Goal: Task Accomplishment & Management: Manage account settings

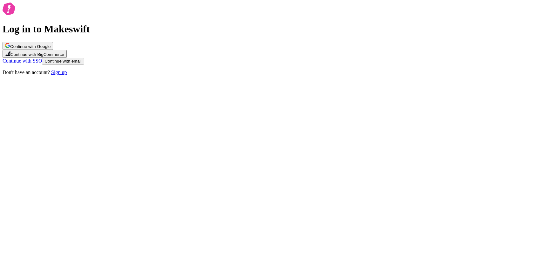
click at [81, 63] on span "Continue with email" at bounding box center [62, 61] width 37 height 5
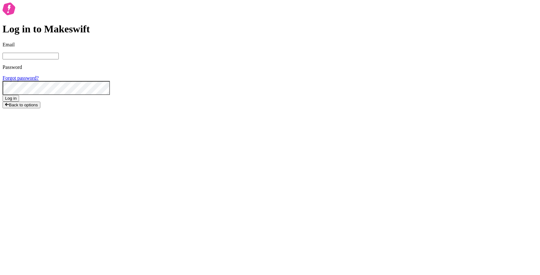
click at [59, 59] on input "Email" at bounding box center [31, 56] width 56 height 7
type input "[EMAIL_ADDRESS][DOMAIN_NAME]"
click at [3, 95] on button "Log in" at bounding box center [11, 98] width 17 height 7
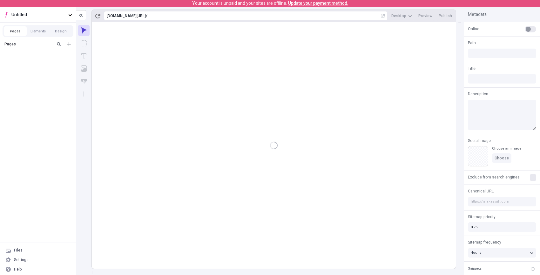
type input "/page2"
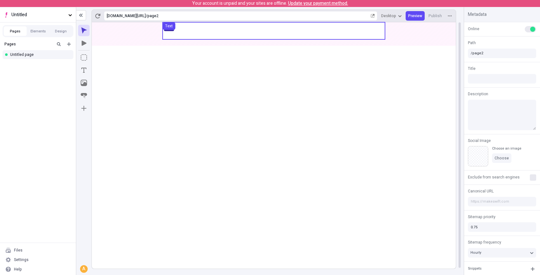
click at [235, 25] on use at bounding box center [274, 30] width 222 height 17
